Goal: Information Seeking & Learning: Learn about a topic

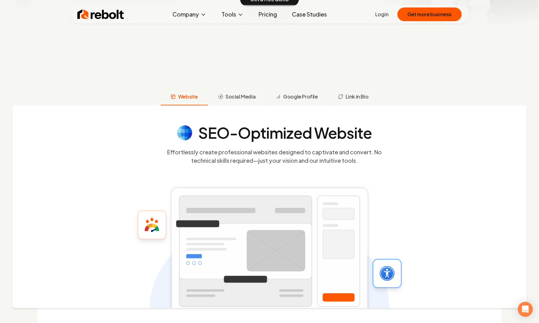
scroll to position [250, 0]
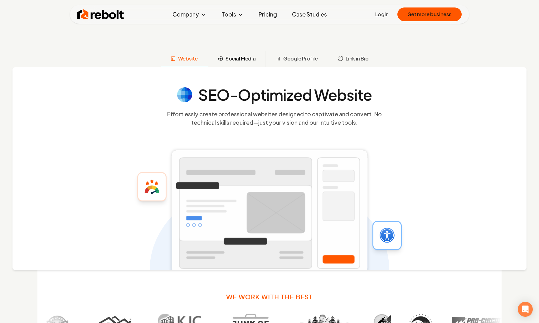
click at [239, 61] on span "Social Media" at bounding box center [241, 58] width 30 height 7
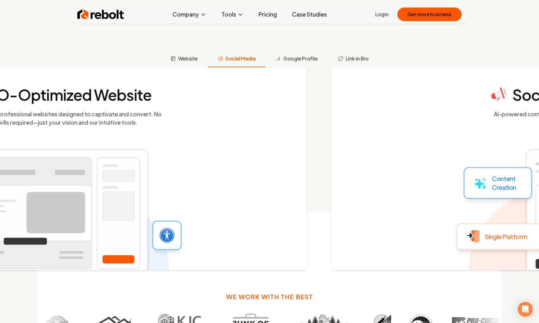
scroll to position [270, 0]
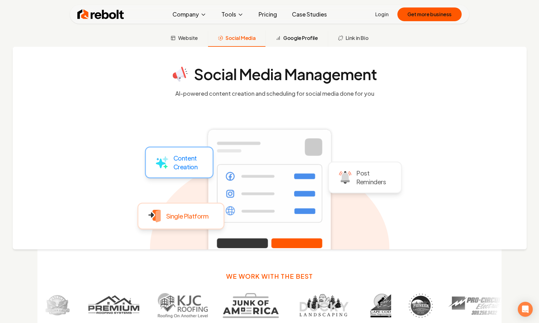
click at [307, 40] on span "Google Profile" at bounding box center [300, 37] width 34 height 7
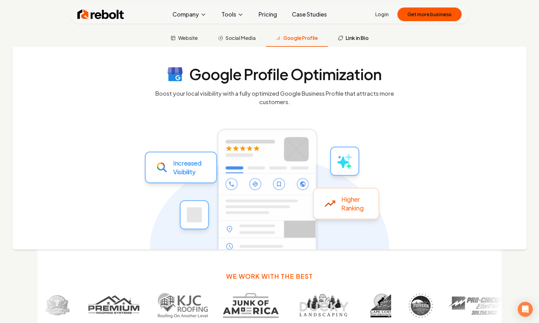
click at [350, 42] on span "Link in Bio" at bounding box center [357, 37] width 23 height 7
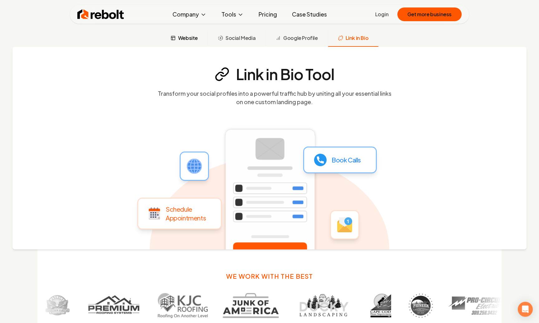
click at [182, 38] on span "Website" at bounding box center [188, 37] width 20 height 7
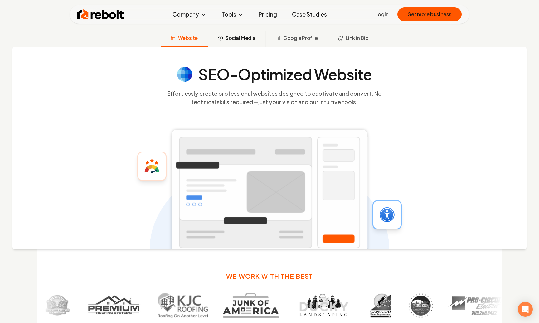
click at [248, 42] on button "Social Media" at bounding box center [237, 39] width 58 height 16
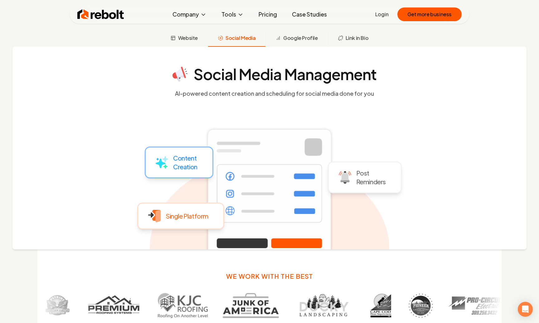
click at [220, 35] on button "Social Media" at bounding box center [237, 39] width 58 height 16
click at [296, 40] on span "Google Profile" at bounding box center [300, 37] width 34 height 7
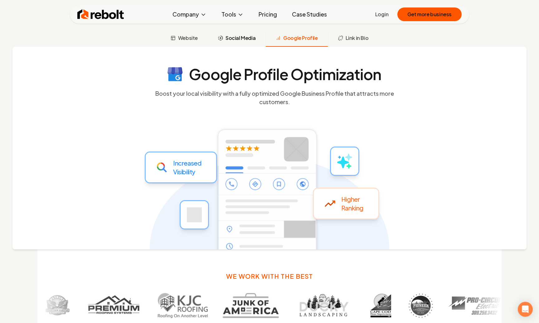
click at [242, 38] on span "Social Media" at bounding box center [241, 37] width 30 height 7
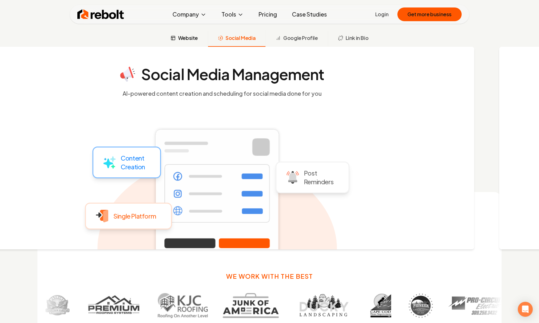
click at [187, 38] on span "Website" at bounding box center [188, 37] width 20 height 7
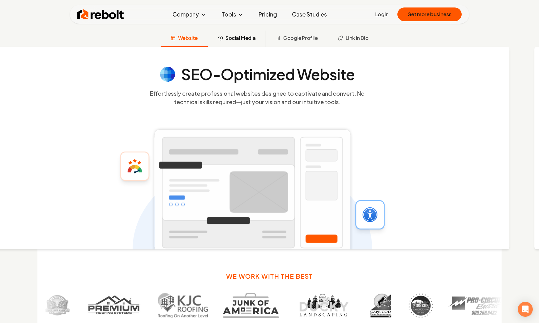
click at [232, 39] on span "Social Media" at bounding box center [241, 37] width 30 height 7
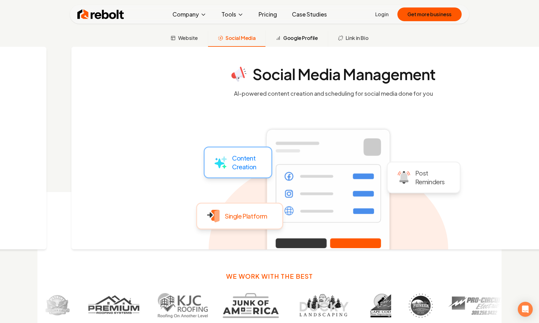
click at [310, 41] on span "Google Profile" at bounding box center [300, 37] width 34 height 7
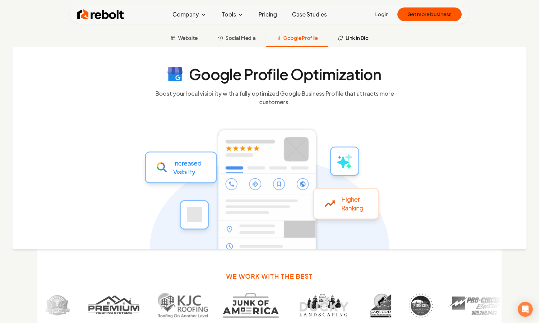
click at [352, 38] on span "Link in Bio" at bounding box center [357, 37] width 23 height 7
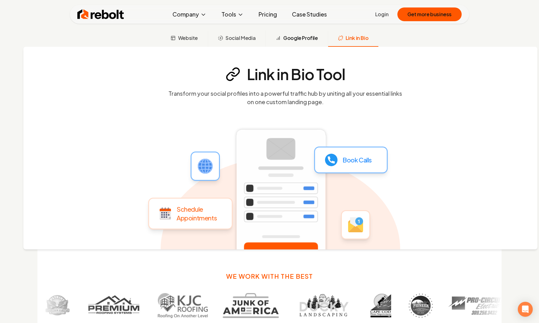
click at [299, 41] on span "Google Profile" at bounding box center [300, 37] width 34 height 7
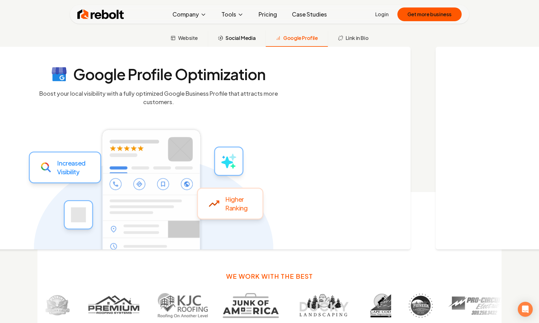
click at [262, 42] on button "Social Media" at bounding box center [237, 39] width 58 height 16
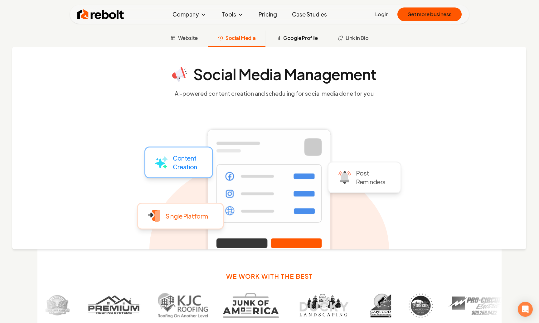
click at [294, 38] on span "Google Profile" at bounding box center [300, 37] width 34 height 7
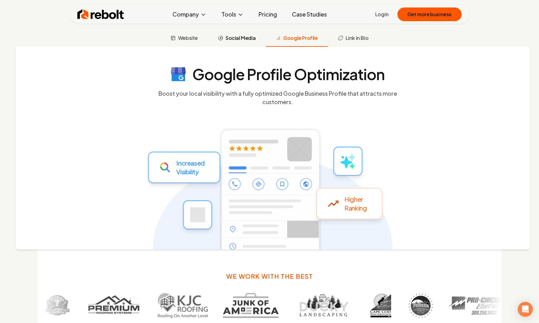
click at [247, 36] on span "Social Media" at bounding box center [241, 37] width 30 height 7
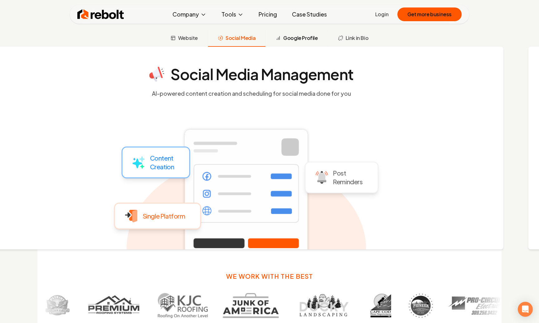
click at [312, 39] on span "Google Profile" at bounding box center [300, 37] width 34 height 7
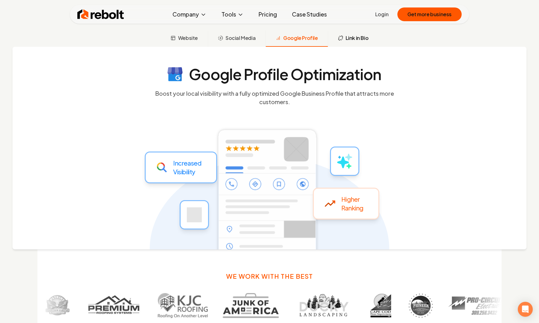
click at [350, 37] on span "Link in Bio" at bounding box center [357, 37] width 23 height 7
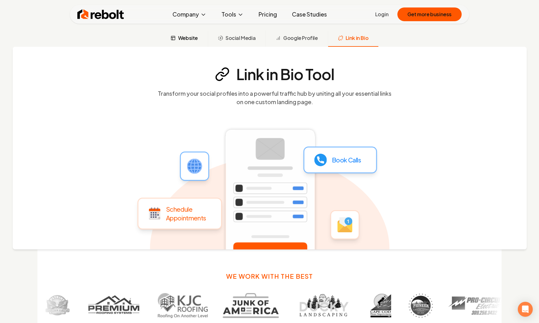
click at [186, 38] on span "Website" at bounding box center [188, 37] width 20 height 7
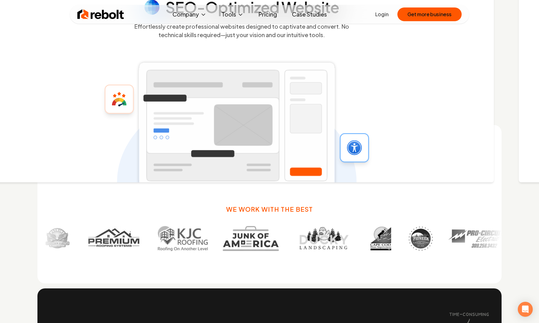
scroll to position [437, 0]
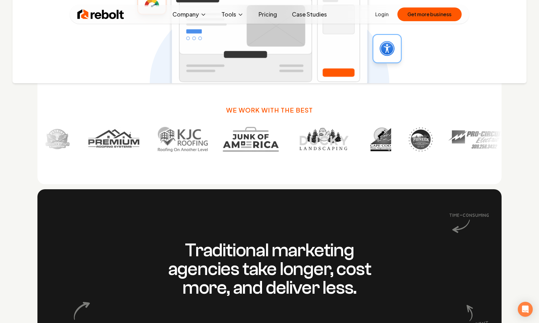
drag, startPoint x: 213, startPoint y: 108, endPoint x: 175, endPoint y: 104, distance: 38.3
click at [175, 104] on div "We work with the best" at bounding box center [269, 105] width 465 height 159
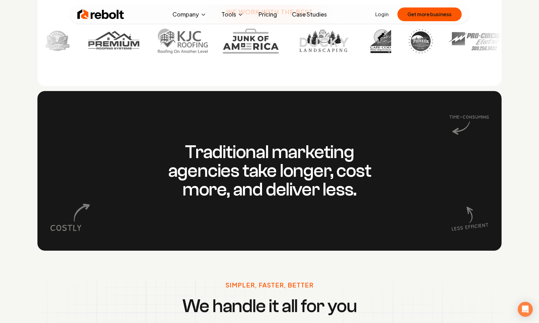
scroll to position [603, 0]
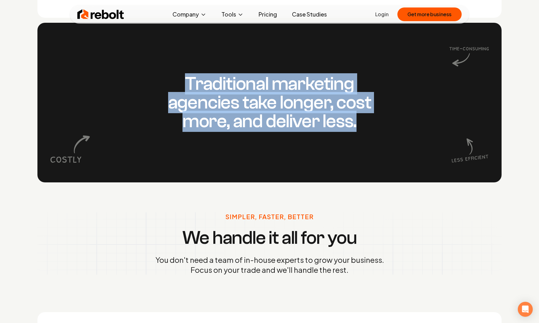
drag, startPoint x: 175, startPoint y: 88, endPoint x: 365, endPoint y: 166, distance: 205.2
click at [365, 166] on div "Traditional marketing agencies take longer, cost more, and deliver less." at bounding box center [269, 103] width 465 height 160
click at [361, 148] on div "Traditional marketing agencies take longer, cost more, and deliver less." at bounding box center [269, 103] width 465 height 160
drag, startPoint x: 386, startPoint y: 146, endPoint x: 160, endPoint y: 68, distance: 238.9
click at [160, 68] on div "Traditional marketing agencies take longer, cost more, and deliver less." at bounding box center [269, 103] width 465 height 160
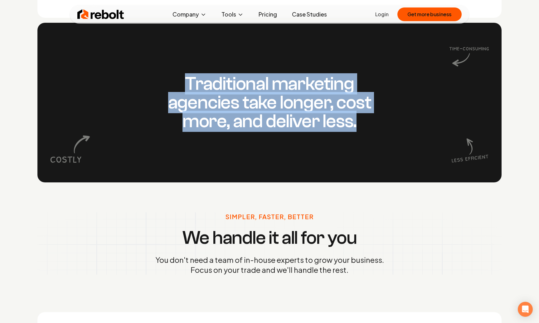
click at [159, 68] on div "Traditional marketing agencies take longer, cost more, and deliver less." at bounding box center [269, 103] width 465 height 160
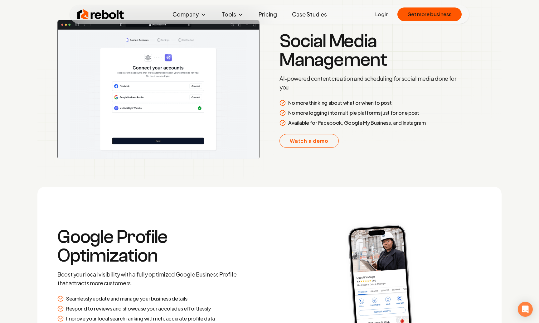
scroll to position [1436, 0]
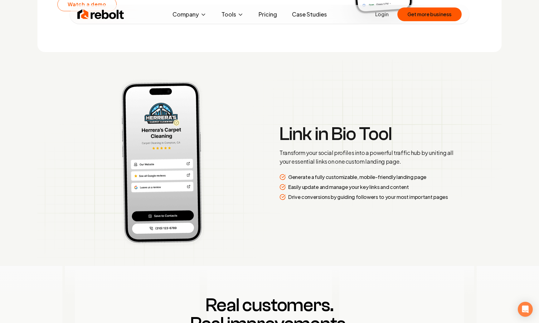
click at [262, 17] on link "Pricing" at bounding box center [268, 14] width 28 height 12
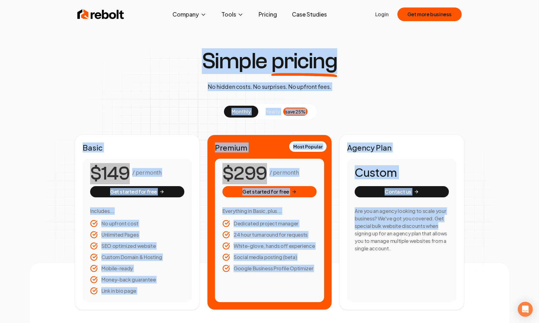
drag, startPoint x: 164, startPoint y: 47, endPoint x: 464, endPoint y: 225, distance: 348.5
click at [475, 226] on div "Simple pricing No hidden costs. No surprises. No upfront fees. monthly yearly s…" at bounding box center [269, 180] width 479 height 260
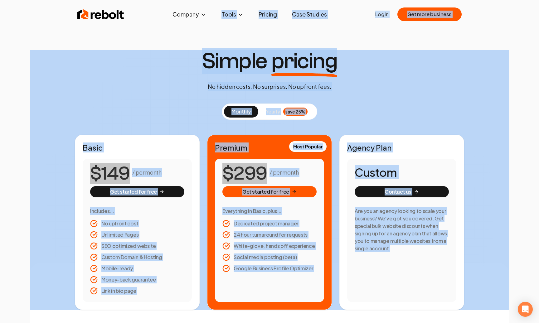
drag, startPoint x: 430, startPoint y: 246, endPoint x: 177, endPoint y: 29, distance: 333.9
click at [192, 22] on div "Rebolt Company About Blog Jobs Help Center Tools Google Review QR Code Generato…" at bounding box center [269, 161] width 539 height 323
drag, startPoint x: 168, startPoint y: 33, endPoint x: 162, endPoint y: 38, distance: 7.6
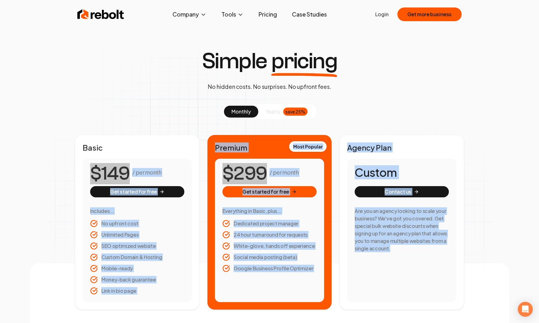
drag, startPoint x: 141, startPoint y: 48, endPoint x: 448, endPoint y: 282, distance: 386.2
click at [450, 284] on div "Custom Contact us Are you an agency looking to scale your business? We've got y…" at bounding box center [401, 231] width 109 height 144
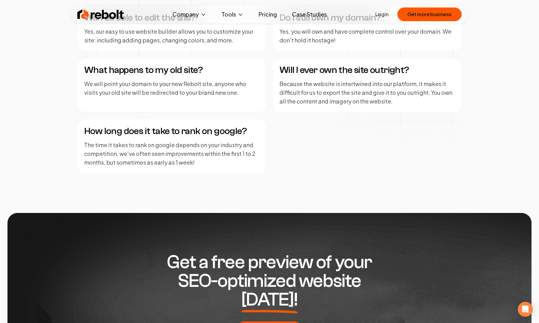
scroll to position [833, 0]
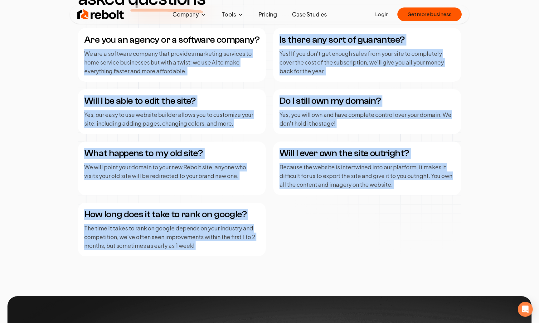
drag, startPoint x: 74, startPoint y: 47, endPoint x: 444, endPoint y: 299, distance: 448.0
click at [376, 253] on div "Are you an agency or a software company? We are a software company that provide…" at bounding box center [269, 142] width 383 height 229
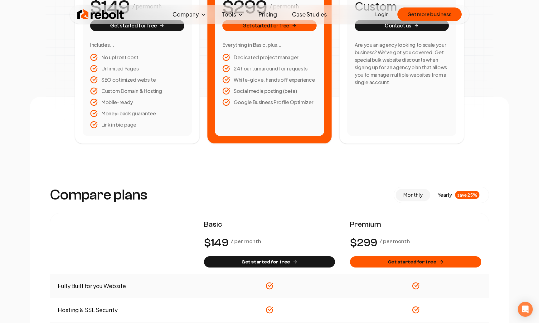
scroll to position [0, 0]
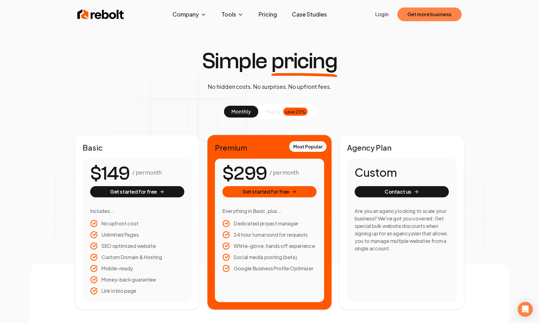
click at [437, 16] on button "Get more business" at bounding box center [430, 14] width 64 height 14
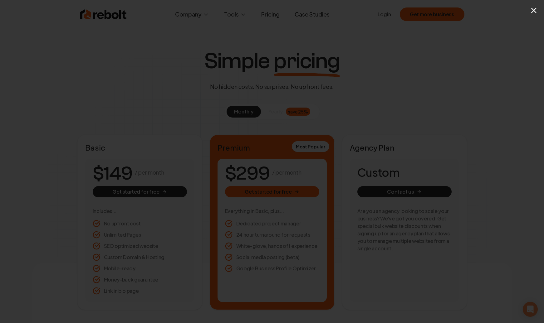
click at [468, 58] on div "×" at bounding box center [272, 161] width 544 height 323
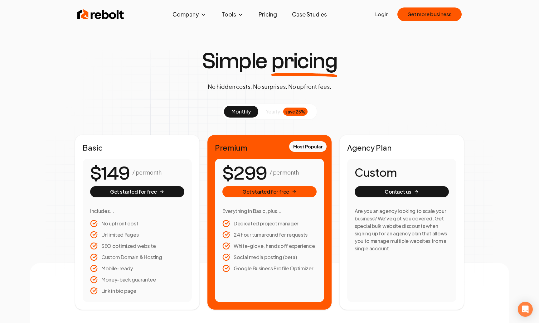
click at [109, 15] on img at bounding box center [100, 14] width 47 height 12
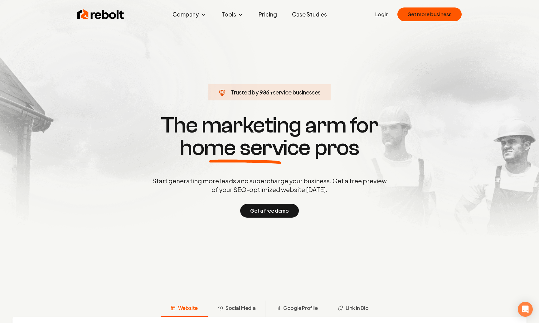
click at [260, 92] on span "986" at bounding box center [265, 92] width 10 height 9
click at [260, 92] on span "991" at bounding box center [265, 92] width 10 height 9
click at [259, 92] on span "994" at bounding box center [264, 92] width 10 height 9
click at [260, 92] on span "996" at bounding box center [265, 92] width 10 height 9
click at [236, 88] on span "Trusted by 997 + service businesses" at bounding box center [269, 92] width 115 height 9
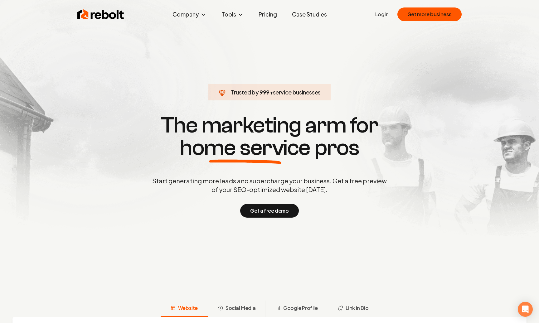
click at [152, 66] on section "Trusted by 999 + service businesses The marketing arm for home service pros Sta…" at bounding box center [270, 165] width 310 height 291
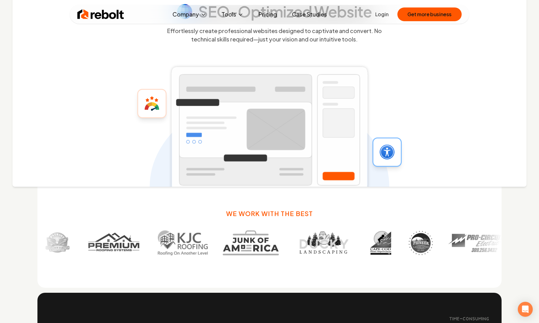
scroll to position [250, 0]
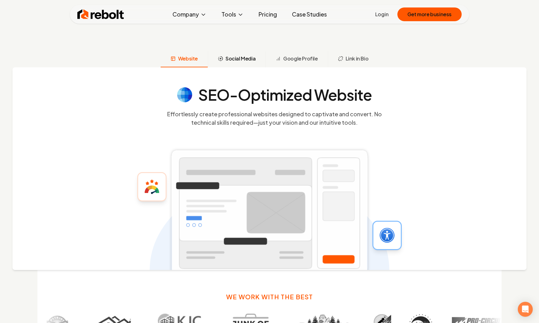
click at [240, 63] on button "Social Media" at bounding box center [237, 59] width 58 height 16
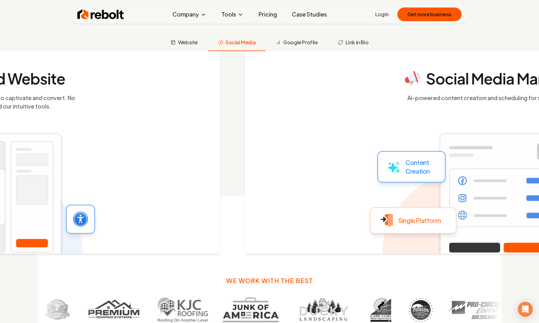
scroll to position [270, 0]
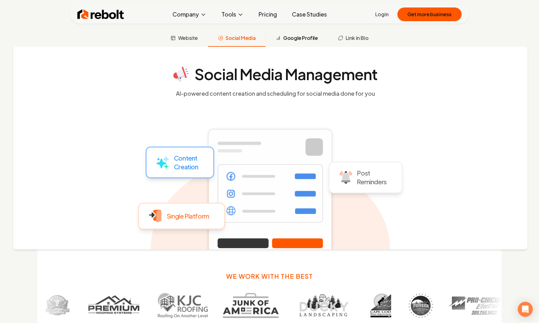
click at [298, 39] on span "Google Profile" at bounding box center [300, 37] width 34 height 7
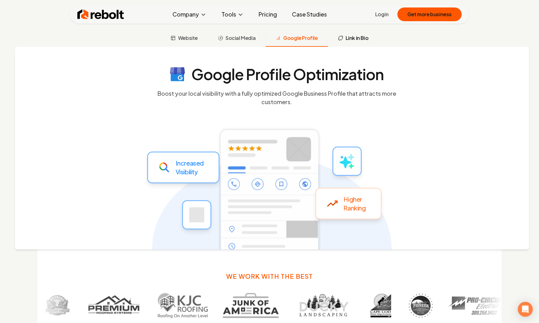
click at [355, 35] on span "Link in Bio" at bounding box center [357, 37] width 23 height 7
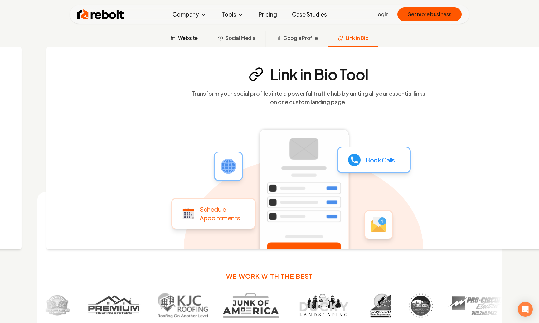
click at [179, 37] on button "Website" at bounding box center [184, 39] width 47 height 16
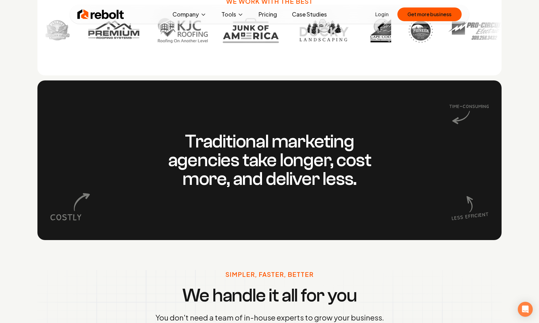
scroll to position [0, 0]
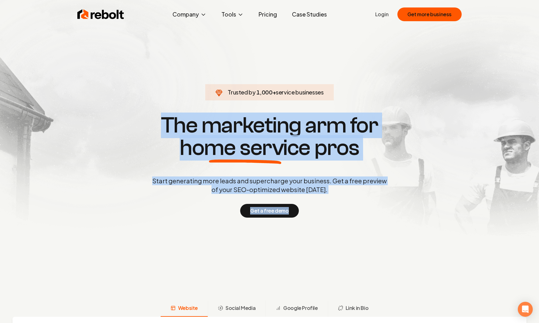
drag, startPoint x: 132, startPoint y: 50, endPoint x: 423, endPoint y: 264, distance: 361.8
click at [423, 264] on section "Trusted by 1,000 + service businesses The marketing arm for home service pros S…" at bounding box center [270, 165] width 310 height 291
click at [392, 231] on section "Trusted by 1,000 + service businesses The marketing arm for home service pros S…" at bounding box center [270, 165] width 310 height 291
drag, startPoint x: 438, startPoint y: 245, endPoint x: 52, endPoint y: 52, distance: 431.1
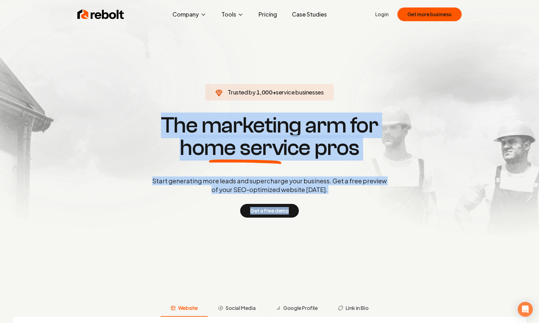
drag, startPoint x: 95, startPoint y: 46, endPoint x: 446, endPoint y: 278, distance: 420.4
drag, startPoint x: 413, startPoint y: 210, endPoint x: 95, endPoint y: 51, distance: 356.0
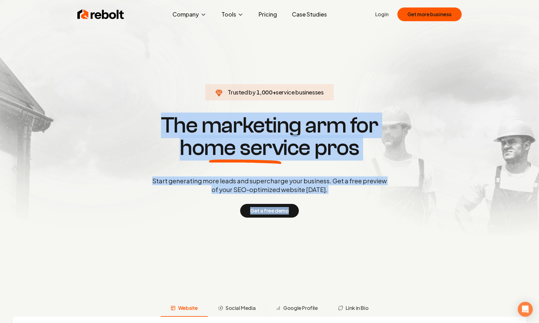
drag, startPoint x: 95, startPoint y: 51, endPoint x: 458, endPoint y: 271, distance: 424.1
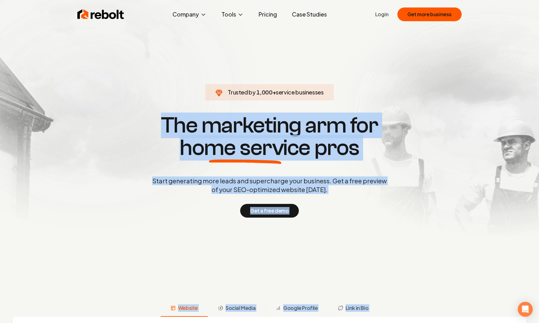
click at [128, 48] on section "Trusted by 1,000 + service businesses The marketing arm for home service pros S…" at bounding box center [270, 165] width 310 height 291
drag, startPoint x: 132, startPoint y: 46, endPoint x: 461, endPoint y: 314, distance: 425.1
click at [460, 306] on div "Website Social Media Google Profile Link in Bio" at bounding box center [269, 309] width 539 height 16
drag, startPoint x: 457, startPoint y: 308, endPoint x: 158, endPoint y: 66, distance: 384.5
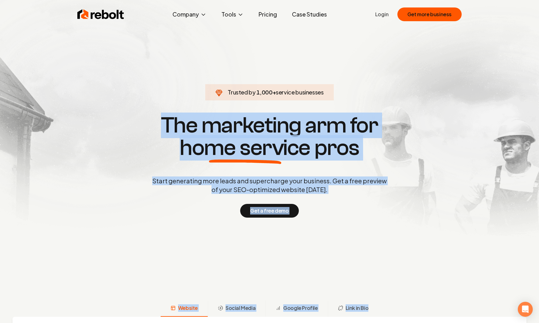
click at [156, 65] on section "Trusted by 1,000 + service businesses The marketing arm for home service pros S…" at bounding box center [270, 165] width 310 height 291
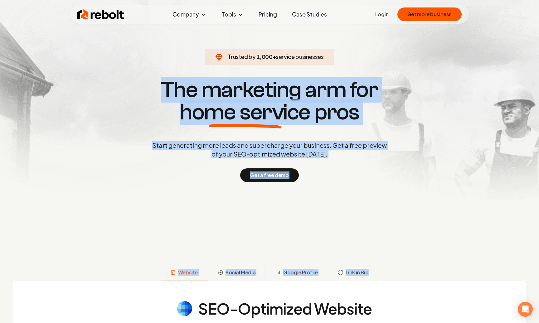
scroll to position [64, 0]
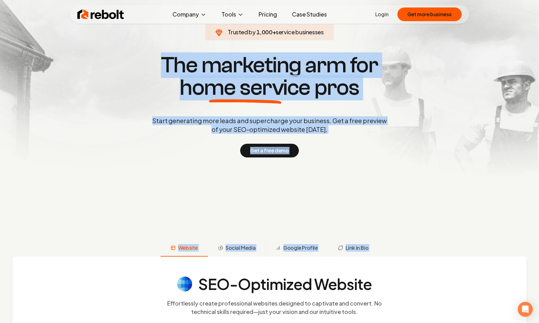
drag, startPoint x: 140, startPoint y: 55, endPoint x: 457, endPoint y: 319, distance: 412.7
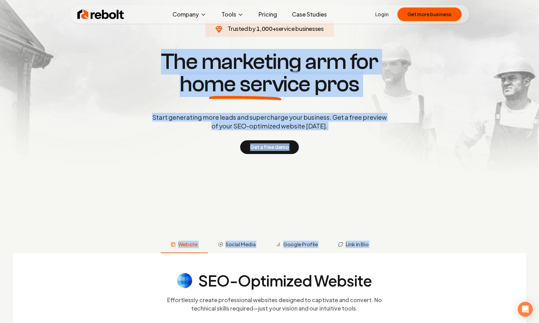
click at [416, 249] on div "Website Social Media Google Profile Link in Bio" at bounding box center [269, 245] width 539 height 16
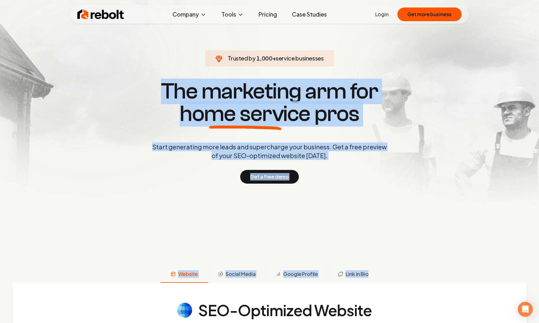
scroll to position [0, 0]
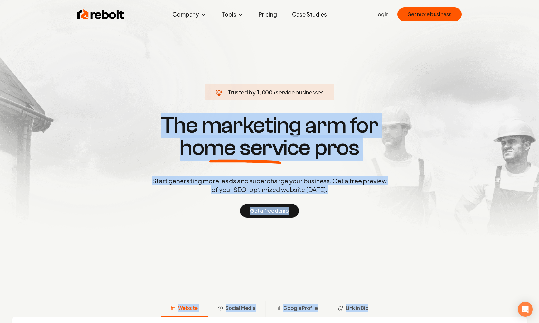
drag, startPoint x: 431, startPoint y: 253, endPoint x: 130, endPoint y: 88, distance: 343.1
click at [130, 88] on section "Trusted by 1,000 + service businesses The marketing arm for home service pros S…" at bounding box center [270, 165] width 310 height 291
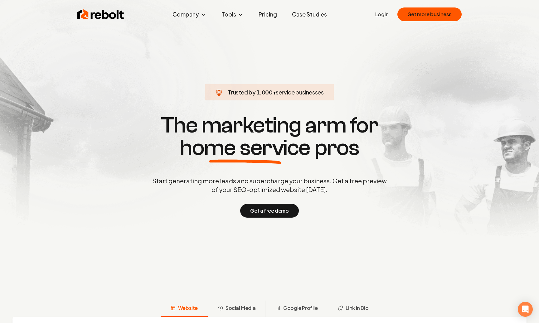
click at [179, 47] on section "Trusted by 1,000 + service businesses The marketing arm for home service pros S…" at bounding box center [270, 165] width 310 height 291
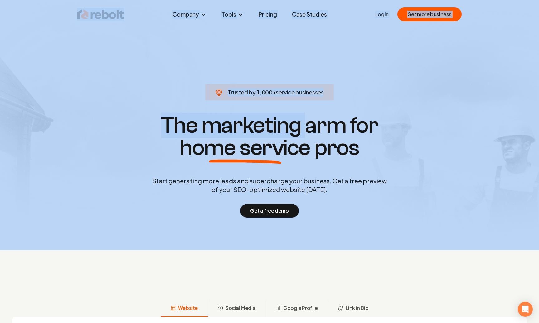
drag, startPoint x: 145, startPoint y: 7, endPoint x: 307, endPoint y: 115, distance: 193.6
click at [307, 115] on div "Rebolt Company About Blog Jobs Help Center Tools Google Review QR Code Generato…" at bounding box center [269, 161] width 539 height 323
drag, startPoint x: 224, startPoint y: 67, endPoint x: 205, endPoint y: 41, distance: 32.6
click at [224, 67] on section "Trusted by 1,000 + service businesses The marketing arm for home service pros S…" at bounding box center [270, 165] width 310 height 291
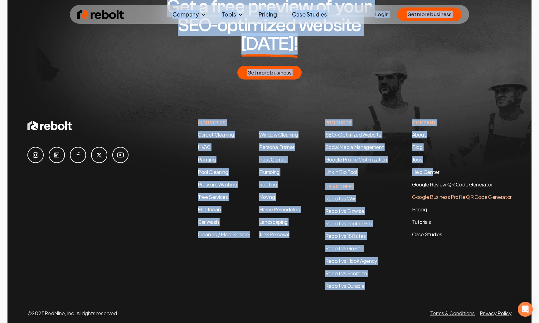
scroll to position [3297, 0]
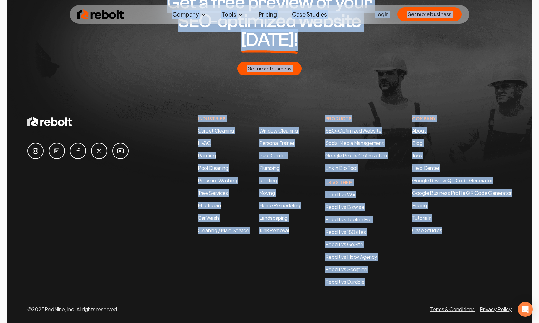
drag, startPoint x: 180, startPoint y: 20, endPoint x: 462, endPoint y: 274, distance: 379.3
click at [462, 270] on div "Industries Carpet Cleaning HVAC Painting Pool Cleaning Pressure Washing Tree Se…" at bounding box center [269, 215] width 484 height 198
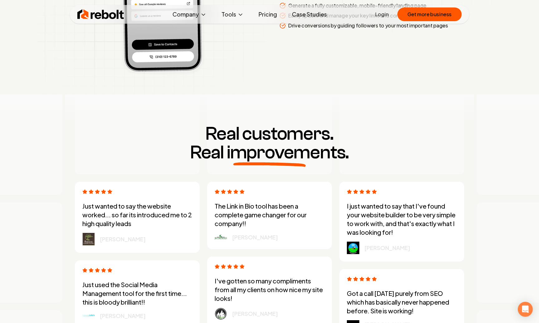
scroll to position [0, 0]
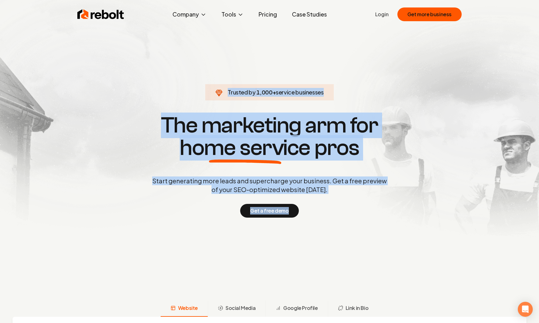
drag, startPoint x: 175, startPoint y: 45, endPoint x: 420, endPoint y: 243, distance: 314.4
click at [420, 243] on section "Trusted by 1,000 + service businesses The marketing arm for home service pros S…" at bounding box center [270, 165] width 310 height 291
click at [419, 242] on section "Trusted by 1,000 + service businesses The marketing arm for home service pros S…" at bounding box center [270, 165] width 310 height 291
drag, startPoint x: 440, startPoint y: 256, endPoint x: 177, endPoint y: 66, distance: 323.8
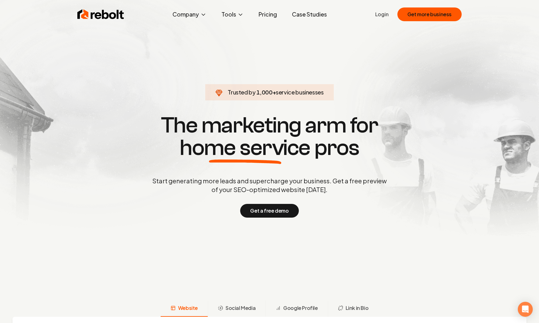
click at [175, 64] on section "Trusted by 1,000 + service businesses The marketing arm for home service pros S…" at bounding box center [270, 165] width 310 height 291
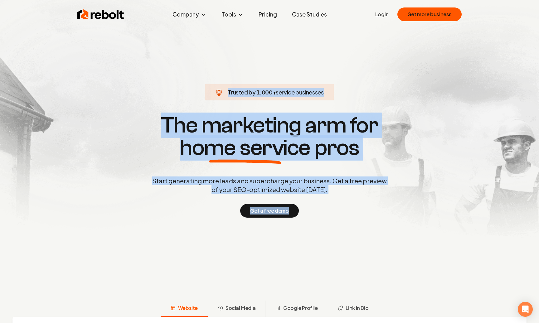
drag, startPoint x: 165, startPoint y: 60, endPoint x: 401, endPoint y: 223, distance: 286.8
click at [401, 223] on section "Trusted by 1,000 + service businesses The marketing arm for home service pros S…" at bounding box center [270, 165] width 310 height 291
drag, startPoint x: 420, startPoint y: 241, endPoint x: 145, endPoint y: 73, distance: 322.0
click at [145, 73] on section "Trusted by 1,000 + service businesses The marketing arm for home service pros S…" at bounding box center [270, 165] width 310 height 291
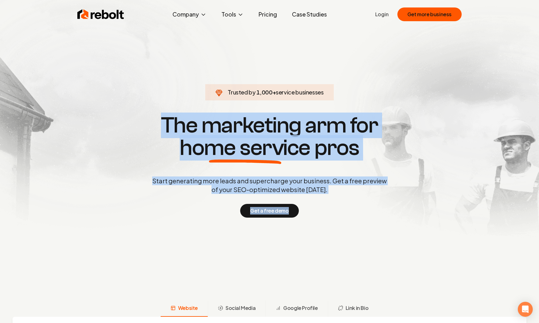
click at [144, 71] on section "Trusted by 1,000 + service businesses The marketing arm for home service pros S…" at bounding box center [270, 165] width 310 height 291
drag, startPoint x: 139, startPoint y: 55, endPoint x: 388, endPoint y: 226, distance: 302.7
click at [388, 226] on section "Trusted by 1,000 + service businesses The marketing arm for home service pros S…" at bounding box center [270, 165] width 310 height 291
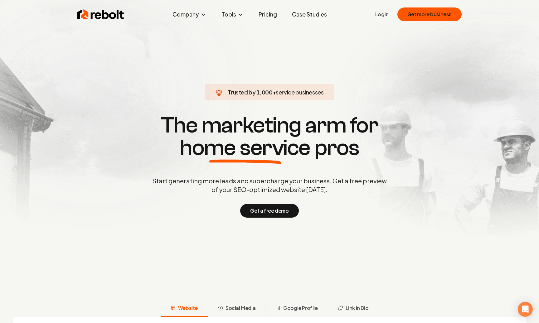
click at [147, 72] on section "Trusted by 1,000 + service businesses The marketing arm for home service pros S…" at bounding box center [270, 165] width 310 height 291
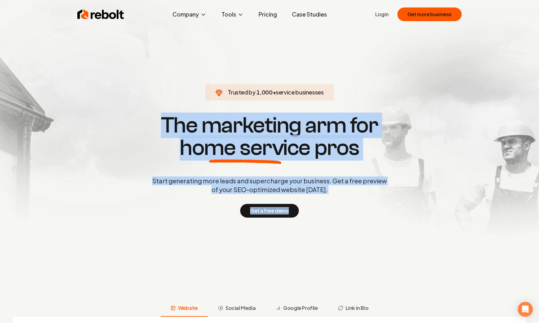
drag, startPoint x: 137, startPoint y: 45, endPoint x: 396, endPoint y: 245, distance: 328.1
click at [396, 245] on section "Trusted by 1,000 + service businesses The marketing arm for home service pros S…" at bounding box center [270, 165] width 310 height 291
drag, startPoint x: 387, startPoint y: 228, endPoint x: 416, endPoint y: 231, distance: 28.9
click at [387, 228] on section "Trusted by 1,000 + service businesses The marketing arm for home service pros S…" at bounding box center [270, 165] width 310 height 291
drag, startPoint x: 420, startPoint y: 233, endPoint x: 178, endPoint y: 57, distance: 299.5
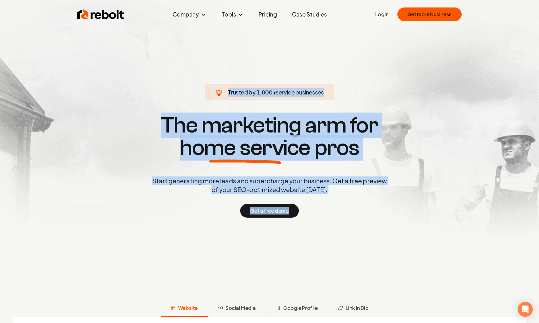
click at [178, 57] on section "Trusted by 1,000 + service businesses The marketing arm for home service pros S…" at bounding box center [270, 165] width 310 height 291
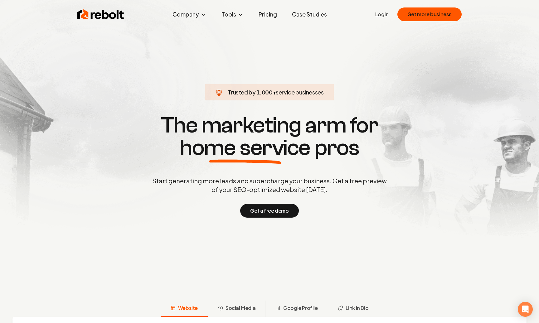
click at [174, 55] on section "Trusted by 1,000 + service businesses The marketing arm for home service pros S…" at bounding box center [270, 165] width 310 height 291
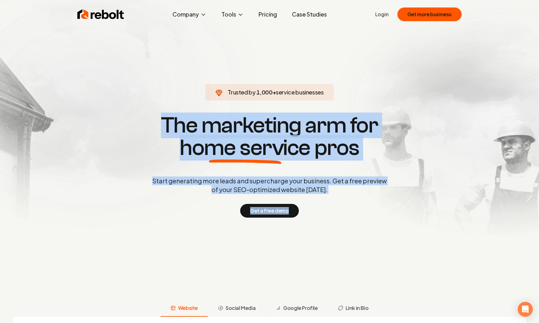
drag, startPoint x: 147, startPoint y: 47, endPoint x: 406, endPoint y: 228, distance: 315.6
click at [406, 228] on section "Trusted by 1,000 + service businesses The marketing arm for home service pros S…" at bounding box center [270, 165] width 310 height 291
drag, startPoint x: 423, startPoint y: 221, endPoint x: 152, endPoint y: 52, distance: 319.1
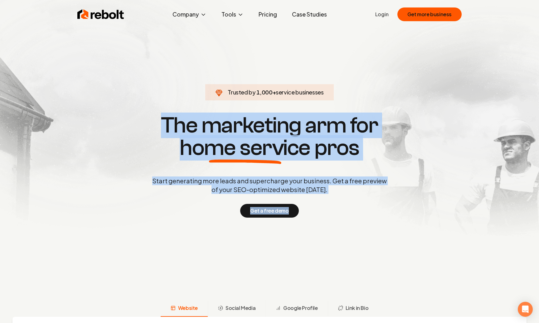
click at [152, 52] on section "Trusted by 1,000 + service businesses The marketing arm for home service pros S…" at bounding box center [270, 165] width 310 height 291
drag, startPoint x: 139, startPoint y: 47, endPoint x: 365, endPoint y: 223, distance: 287.0
click at [365, 223] on section "Trusted by 1,000 + service businesses The marketing arm for home service pros S…" at bounding box center [270, 165] width 310 height 291
drag, startPoint x: 388, startPoint y: 223, endPoint x: 158, endPoint y: 67, distance: 277.4
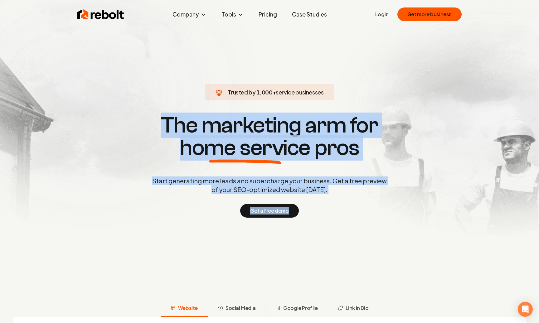
click at [158, 67] on section "Trusted by 1,000 + service businesses The marketing arm for home service pros S…" at bounding box center [270, 165] width 310 height 291
drag, startPoint x: 158, startPoint y: 67, endPoint x: 366, endPoint y: 224, distance: 261.2
click at [366, 224] on section "Trusted by 1,000 + service businesses The marketing arm for home service pros S…" at bounding box center [270, 165] width 310 height 291
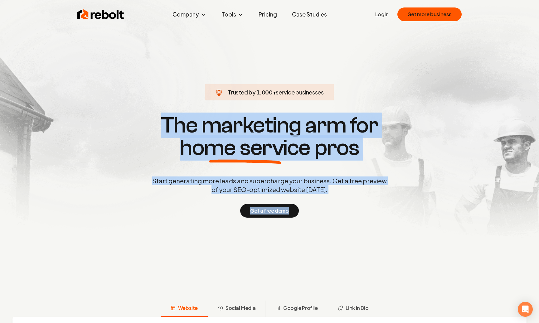
drag, startPoint x: 159, startPoint y: 59, endPoint x: 336, endPoint y: 213, distance: 235.0
click at [336, 213] on section "Trusted by 1,000 + service businesses The marketing arm for home service pros S…" at bounding box center [270, 165] width 310 height 291
click at [338, 212] on div "Get a free demo" at bounding box center [269, 211] width 237 height 14
drag, startPoint x: 368, startPoint y: 203, endPoint x: 149, endPoint y: 53, distance: 265.8
click at [149, 53] on section "Trusted by 1,000 + service businesses The marketing arm for home service pros S…" at bounding box center [270, 165] width 310 height 291
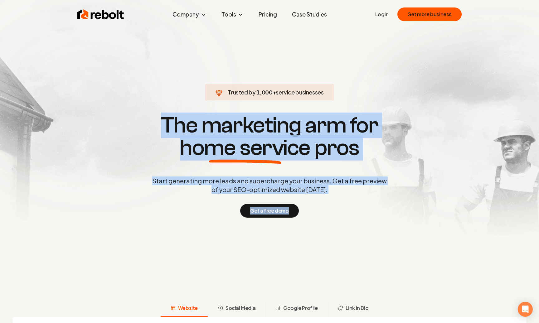
click at [149, 53] on section "Trusted by 1,000 + service businesses The marketing arm for home service pros S…" at bounding box center [270, 165] width 310 height 291
drag, startPoint x: 134, startPoint y: 42, endPoint x: 342, endPoint y: 222, distance: 274.8
click at [342, 222] on section "Trusted by 1,000 + service businesses The marketing arm for home service pros S…" at bounding box center [270, 165] width 310 height 291
drag, startPoint x: 355, startPoint y: 218, endPoint x: 129, endPoint y: 70, distance: 269.8
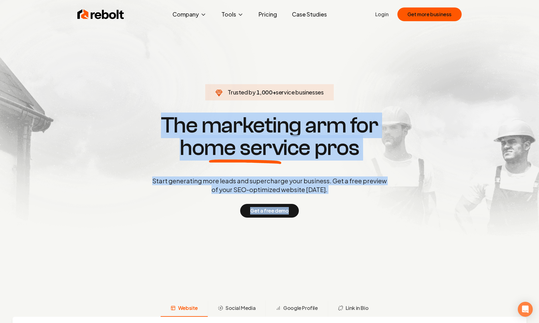
click at [129, 70] on section "Trusted by 1,000 + service businesses The marketing arm for home service pros S…" at bounding box center [270, 165] width 310 height 291
click at [124, 56] on section "Trusted by 1,000 + service businesses The marketing arm for home service pros S…" at bounding box center [270, 165] width 310 height 291
drag, startPoint x: 155, startPoint y: 57, endPoint x: 355, endPoint y: 233, distance: 266.7
click at [355, 233] on section "Trusted by 1,000 + service businesses The marketing arm for home service pros S…" at bounding box center [270, 165] width 310 height 291
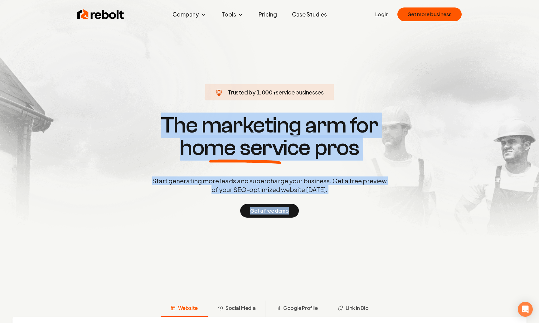
click at [355, 232] on section "Trusted by 1,000 + service businesses The marketing arm for home service pros S…" at bounding box center [270, 165] width 310 height 291
drag
click at [192, 44] on section "Trusted by 1,000 + service businesses The marketing arm for home service pros S…" at bounding box center [270, 165] width 310 height 291
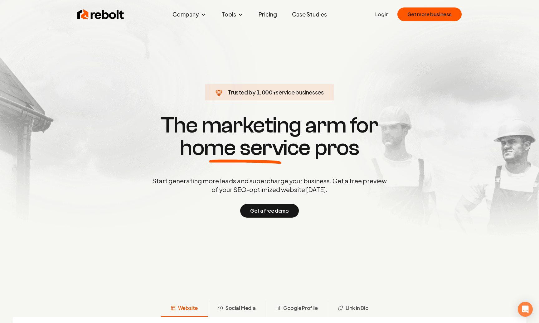
click at [178, 41] on section "Trusted by 1,000 + service businesses The marketing arm for home service pros S…" at bounding box center [270, 165] width 310 height 291
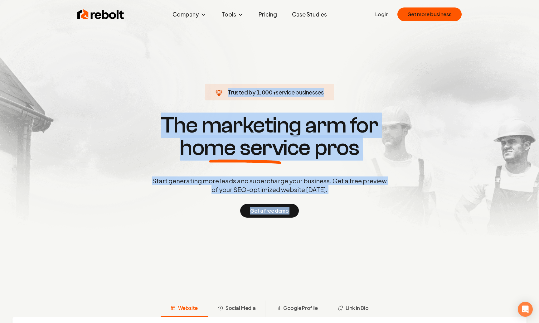
click at [360, 226] on section "Trusted by 1,000 + service businesses The marketing arm for home service pros S…" at bounding box center [270, 165] width 310 height 291
click at [360, 225] on section "Trusted by 1,000 + service businesses The marketing arm for home service pros S…" at bounding box center [270, 165] width 310 height 291
click at [143, 45] on section "Trusted by 1,000 + service businesses The marketing arm for home service pros S…" at bounding box center [270, 165] width 310 height 291
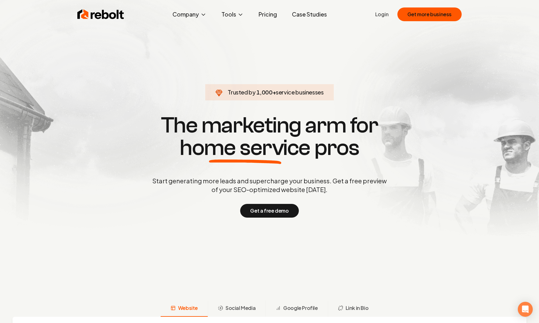
click at [164, 45] on section "Trusted by 1,000 + service businesses The marketing arm for home service pros S…" at bounding box center [270, 165] width 310 height 291
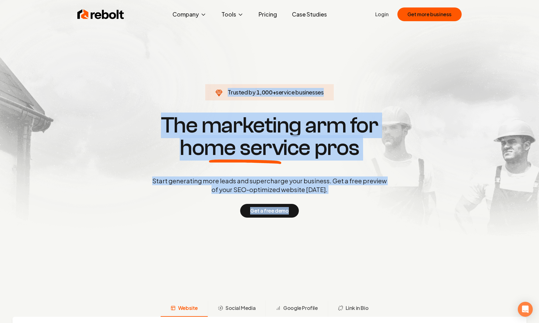
click at [385, 248] on section "Trusted by 1,000 + service businesses The marketing arm for home service pros S…" at bounding box center [270, 165] width 310 height 291
click at [385, 246] on section "Trusted by 1,000 + service businesses The marketing arm for home service pros S…" at bounding box center [270, 165] width 310 height 291
click at [204, 55] on section "Trusted by 1,000 + service businesses The marketing arm for home service pros S…" at bounding box center [270, 165] width 310 height 291
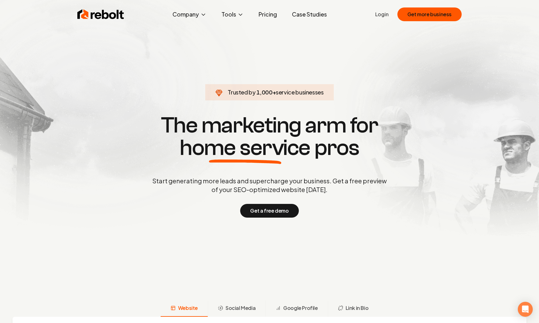
click at [182, 42] on section "Trusted by 1,000 + service businesses The marketing arm for home service pros S…" at bounding box center [270, 165] width 310 height 291
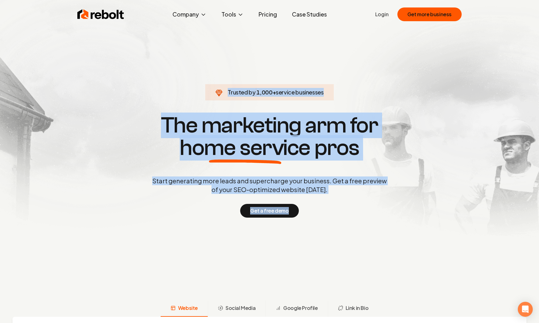
click at [328, 228] on section "Trusted by 1,000 + service businesses The marketing arm for home service pros S…" at bounding box center [270, 165] width 310 height 291
click at [184, 47] on section "Trusted by 1,000 + service businesses The marketing arm for home service pros S…" at bounding box center [270, 165] width 310 height 291
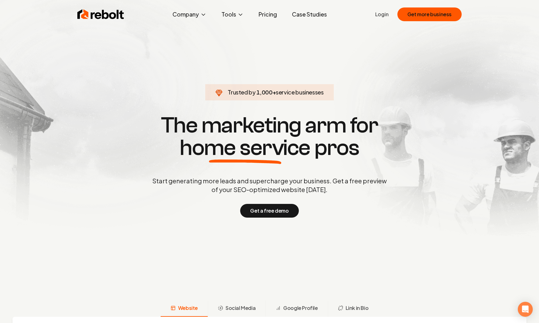
click at [184, 47] on section "Trusted by 1,000 + service businesses The marketing arm for home service pros S…" at bounding box center [270, 165] width 310 height 291
